Goal: Information Seeking & Learning: Learn about a topic

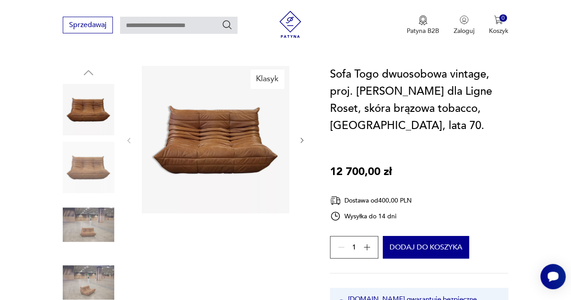
scroll to position [181, 0]
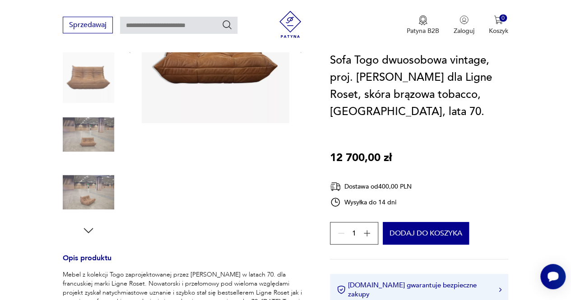
click at [87, 131] on img at bounding box center [88, 134] width 51 height 51
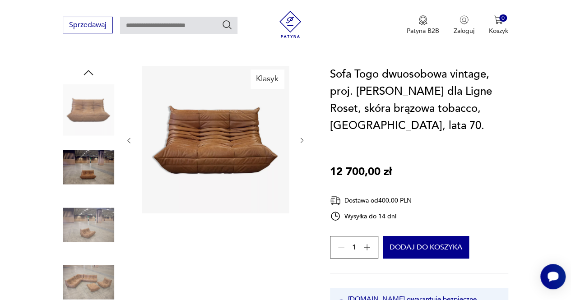
scroll to position [271, 0]
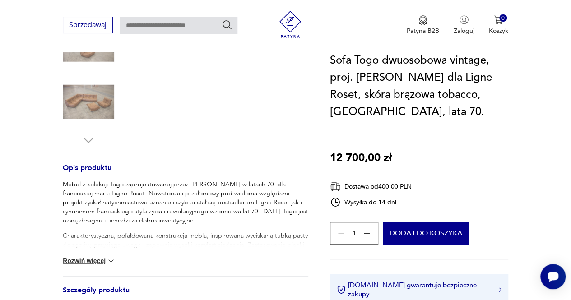
click at [88, 263] on button "Rozwiń więcej" at bounding box center [89, 260] width 52 height 9
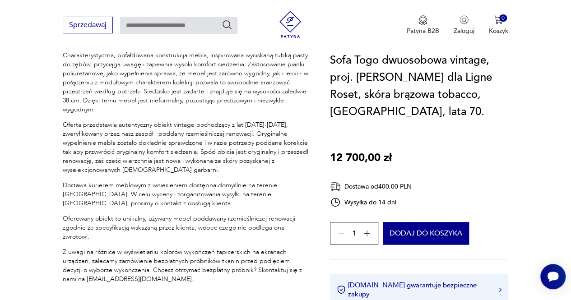
scroll to position [497, 0]
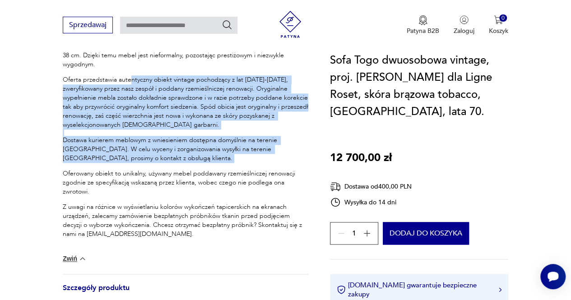
drag, startPoint x: 130, startPoint y: 83, endPoint x: 131, endPoint y: 158, distance: 74.5
click at [131, 158] on div "Mebel z kolekcji Togo zaprojektowanej przez [PERSON_NAME] w latach 70. dla fran…" at bounding box center [186, 104] width 246 height 300
click at [130, 158] on div "Mebel z kolekcji Togo zaprojektowanej przez [PERSON_NAME] w latach 70. dla fran…" at bounding box center [186, 104] width 246 height 300
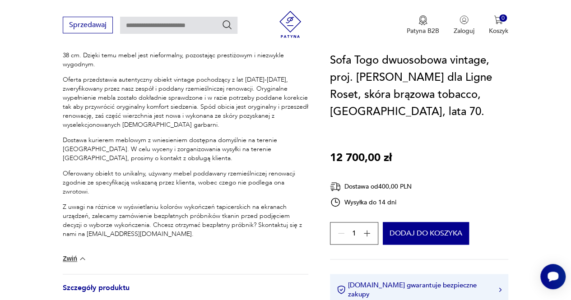
scroll to position [542, 0]
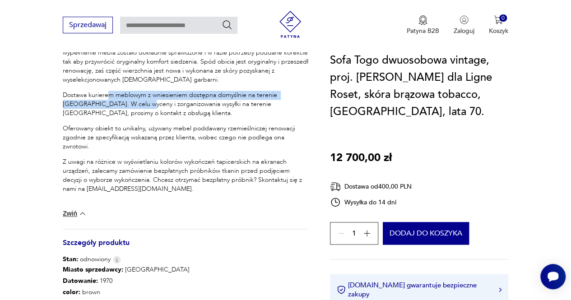
drag, startPoint x: 109, startPoint y: 98, endPoint x: 110, endPoint y: 104, distance: 5.5
click at [110, 104] on p "Dostawa kurierem meblowym z wniesieniem dostępna domyślnie na terenie [GEOGRAPH…" at bounding box center [186, 104] width 246 height 27
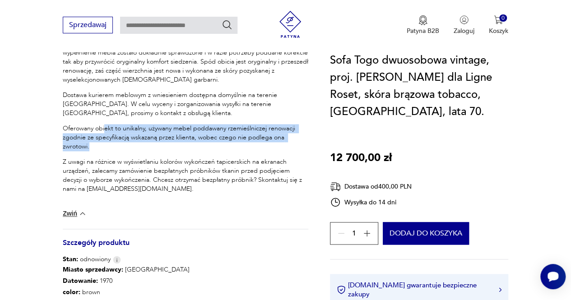
drag, startPoint x: 106, startPoint y: 123, endPoint x: 108, endPoint y: 134, distance: 11.2
click at [108, 134] on p "Oferowany obiekt to unikalny, używany mebel poddawany rzemieślniczej renowacji …" at bounding box center [186, 137] width 246 height 27
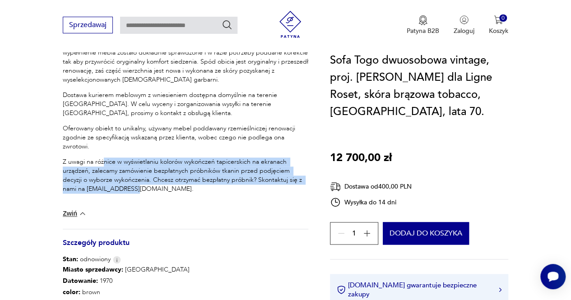
drag, startPoint x: 103, startPoint y: 154, endPoint x: 110, endPoint y: 177, distance: 24.4
click at [110, 177] on p "Z uwagi na różnice w wyświetlaniu kolorów wykończeń tapicerskich na ekranach ur…" at bounding box center [186, 176] width 246 height 36
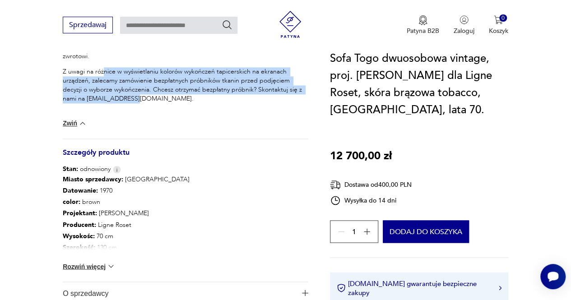
scroll to position [677, 0]
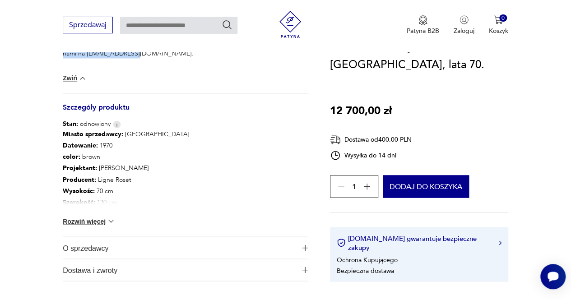
click at [97, 222] on button "Rozwiń więcej" at bounding box center [89, 221] width 52 height 9
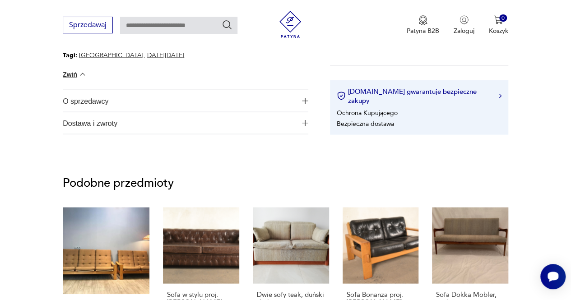
scroll to position [948, 0]
